Goal: Transaction & Acquisition: Purchase product/service

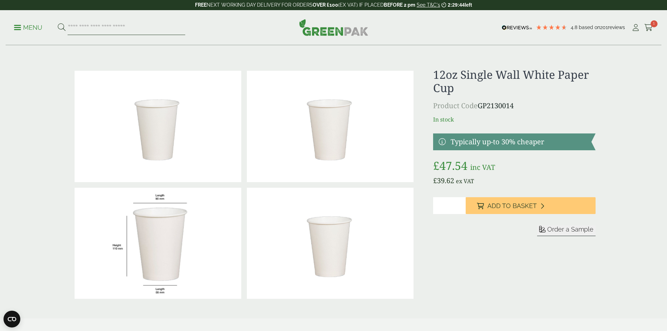
click at [89, 32] on input "search" at bounding box center [127, 27] width 118 height 15
type input "*********"
click at [58, 23] on button at bounding box center [62, 27] width 8 height 9
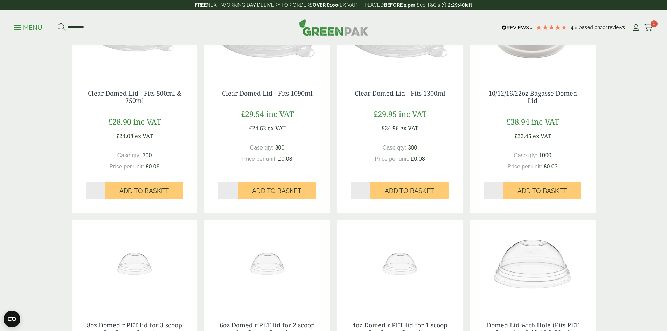
scroll to position [105, 0]
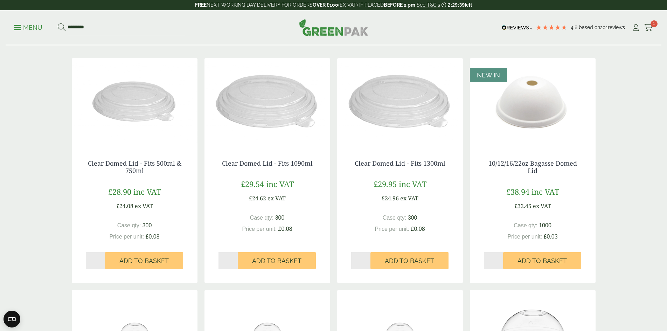
click at [125, 83] on img at bounding box center [135, 102] width 126 height 88
click at [142, 123] on img at bounding box center [135, 102] width 126 height 88
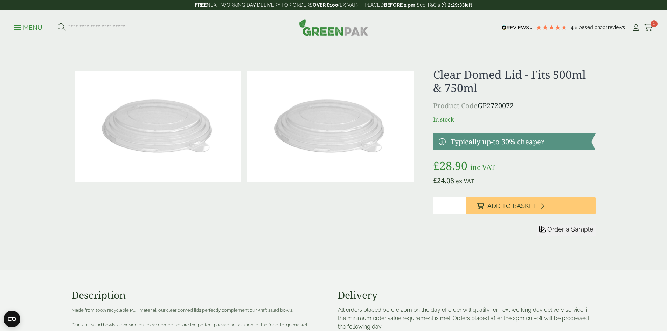
click at [503, 107] on p "Product Code GP2720072" at bounding box center [514, 105] width 162 height 11
click at [515, 108] on p "Product Code GP2720072" at bounding box center [514, 105] width 162 height 11
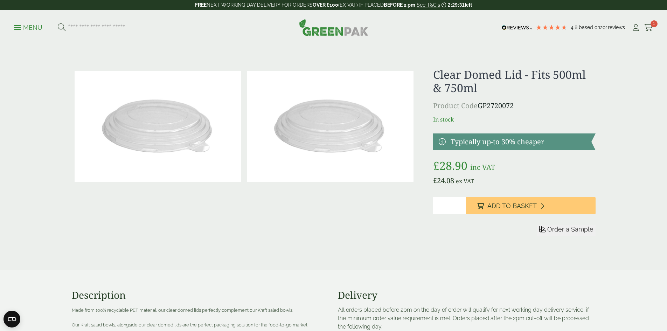
drag, startPoint x: 511, startPoint y: 108, endPoint x: 481, endPoint y: 109, distance: 30.1
click at [481, 109] on p "Product Code GP2720072" at bounding box center [514, 105] width 162 height 11
copy p "GP2720072"
drag, startPoint x: 478, startPoint y: 108, endPoint x: 535, endPoint y: 103, distance: 56.2
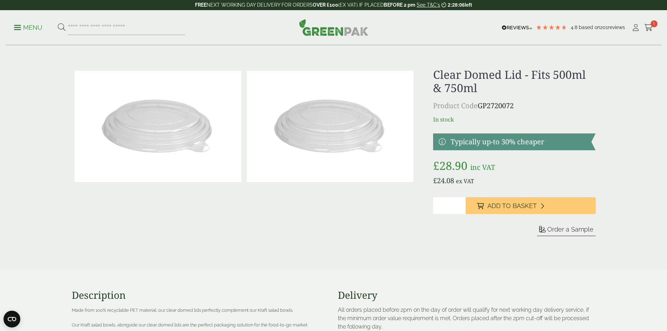
click at [535, 103] on p "Product Code GP2720072" at bounding box center [514, 105] width 162 height 11
copy p "GP2720072"
